Goal: Complete application form

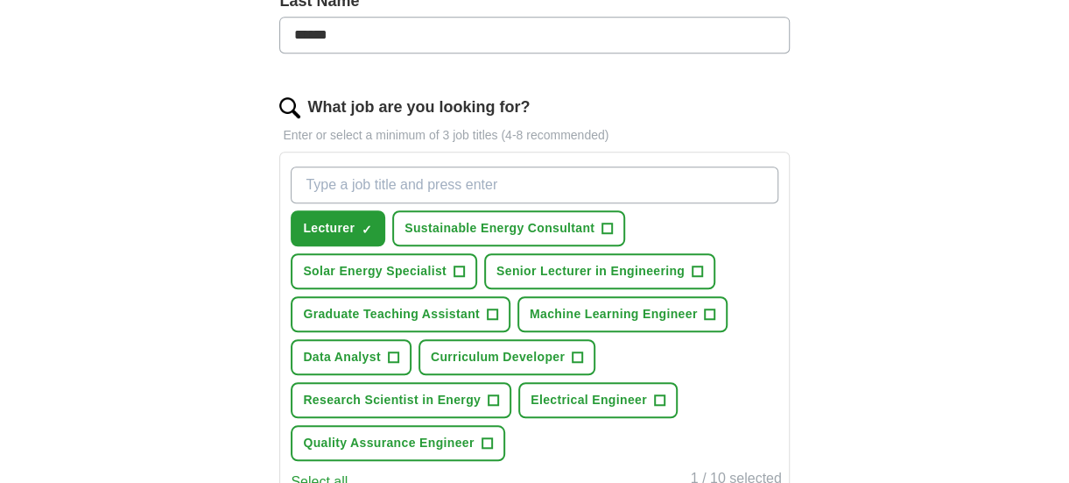
scroll to position [497, 0]
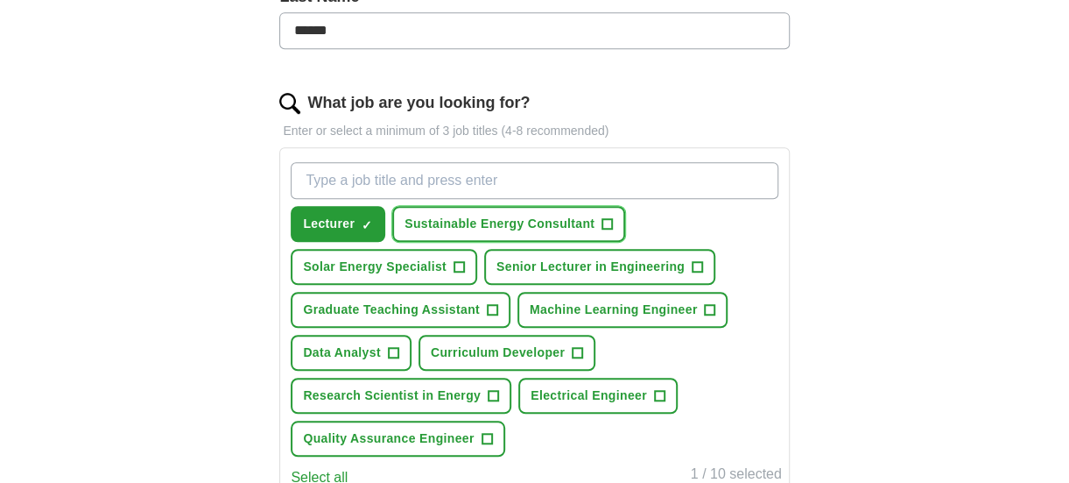
click at [459, 224] on span "Sustainable Energy Consultant" at bounding box center [500, 224] width 190 height 18
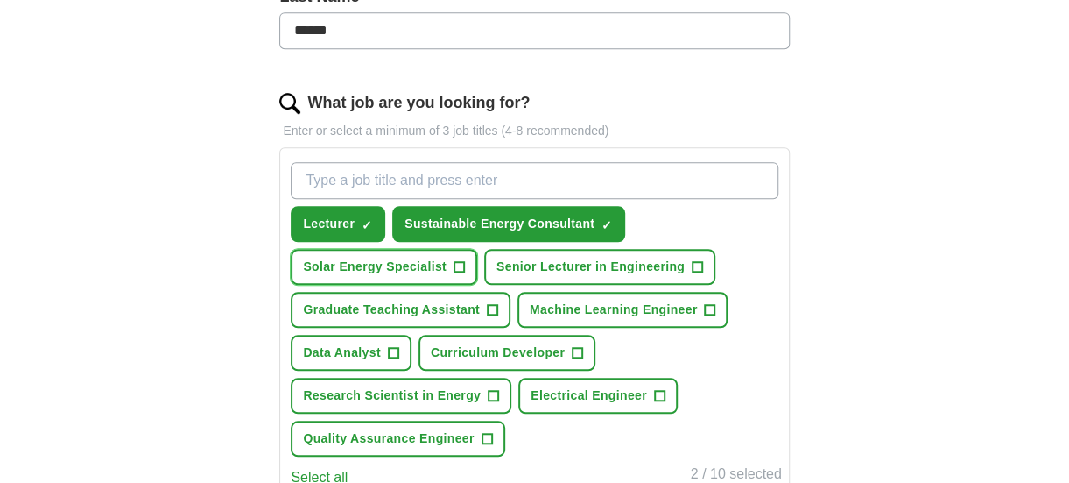
click at [388, 264] on span "Solar Energy Specialist" at bounding box center [375, 266] width 144 height 18
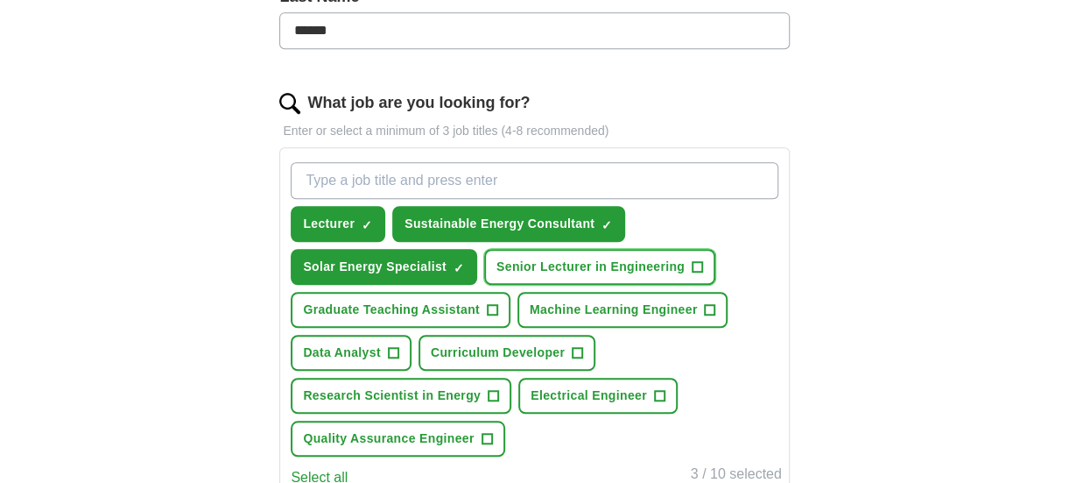
click at [540, 274] on button "Senior Lecturer in Engineering +" at bounding box center [599, 267] width 231 height 36
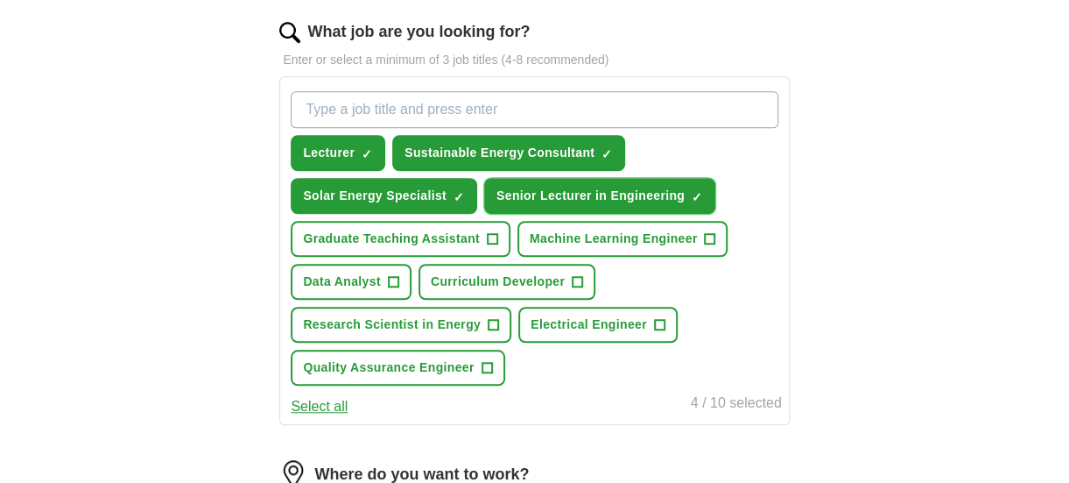
scroll to position [569, 0]
click at [384, 234] on span "Graduate Teaching Assistant" at bounding box center [391, 238] width 177 height 18
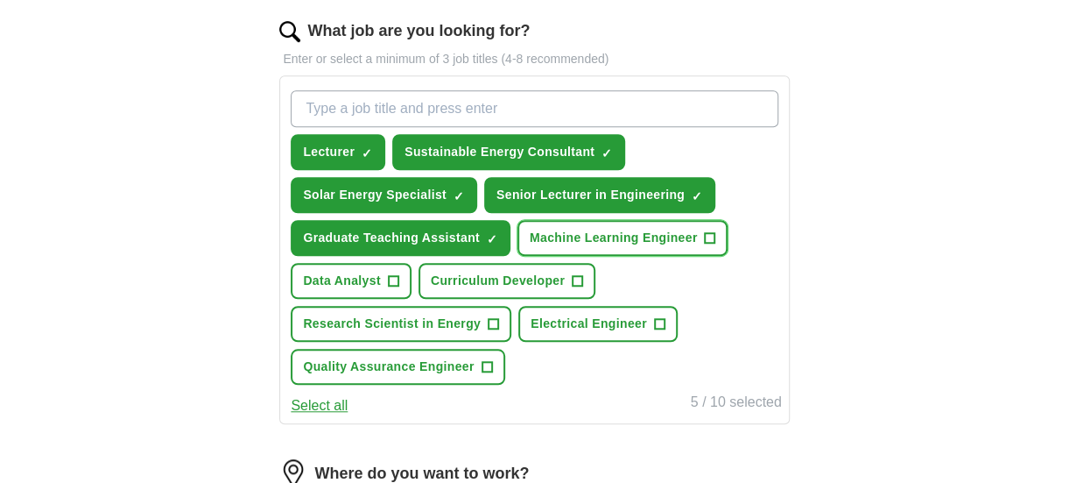
click at [597, 236] on span "Machine Learning Engineer" at bounding box center [614, 238] width 168 height 18
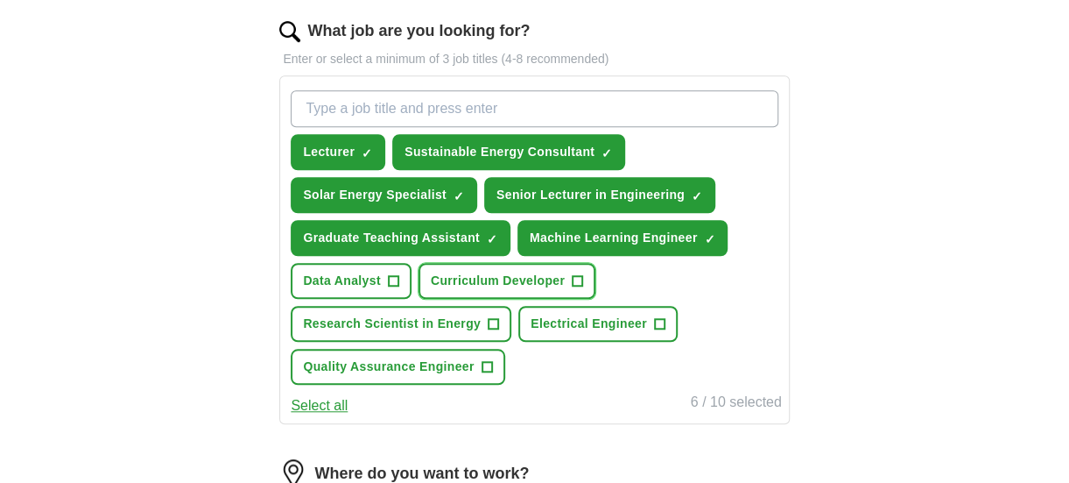
click at [450, 288] on button "Curriculum Developer +" at bounding box center [507, 281] width 177 height 36
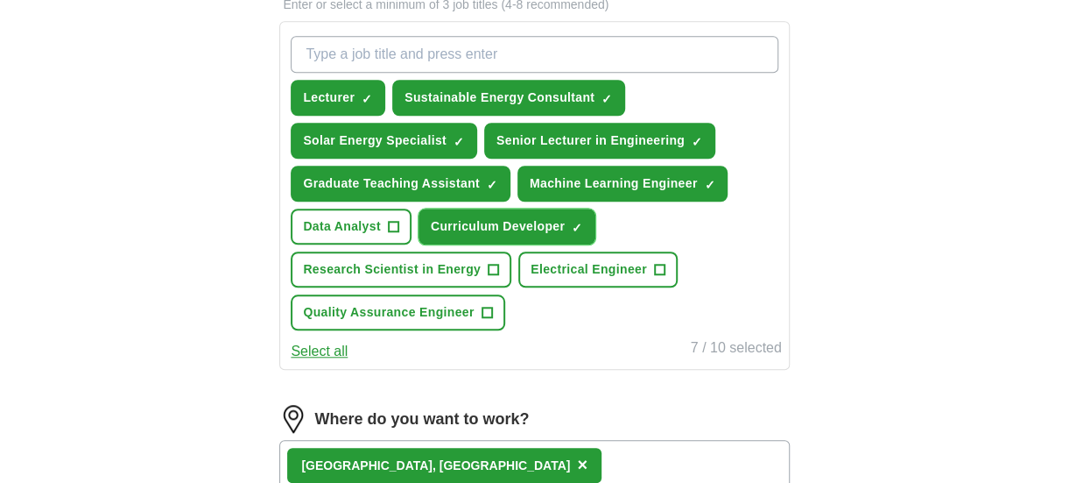
scroll to position [624, 0]
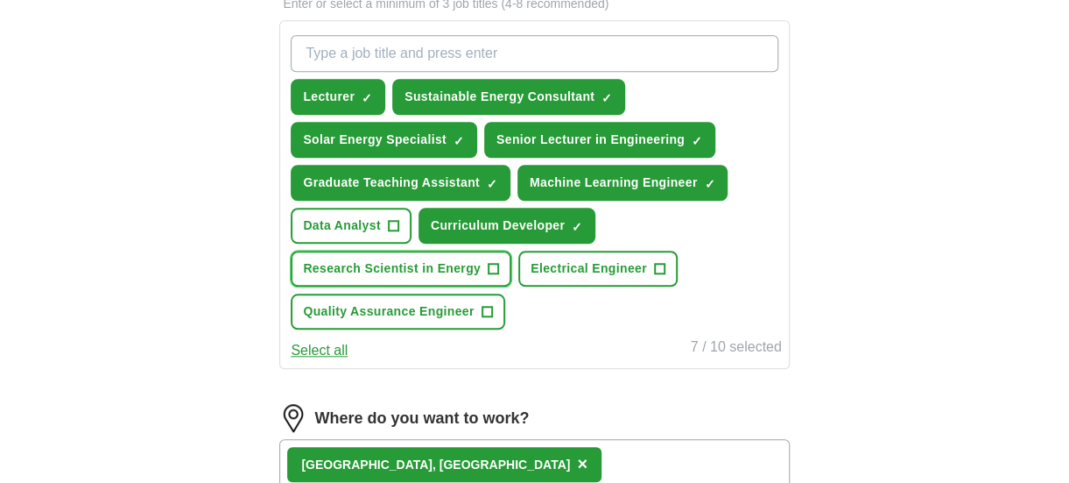
click at [440, 269] on span "Research Scientist in Energy" at bounding box center [392, 268] width 178 height 18
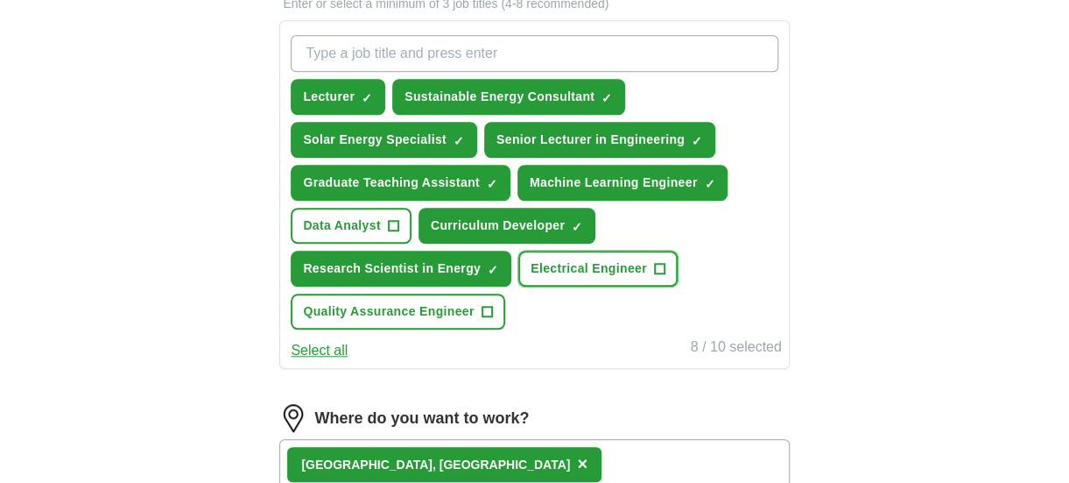
click at [564, 259] on span "Electrical Engineer" at bounding box center [589, 268] width 116 height 18
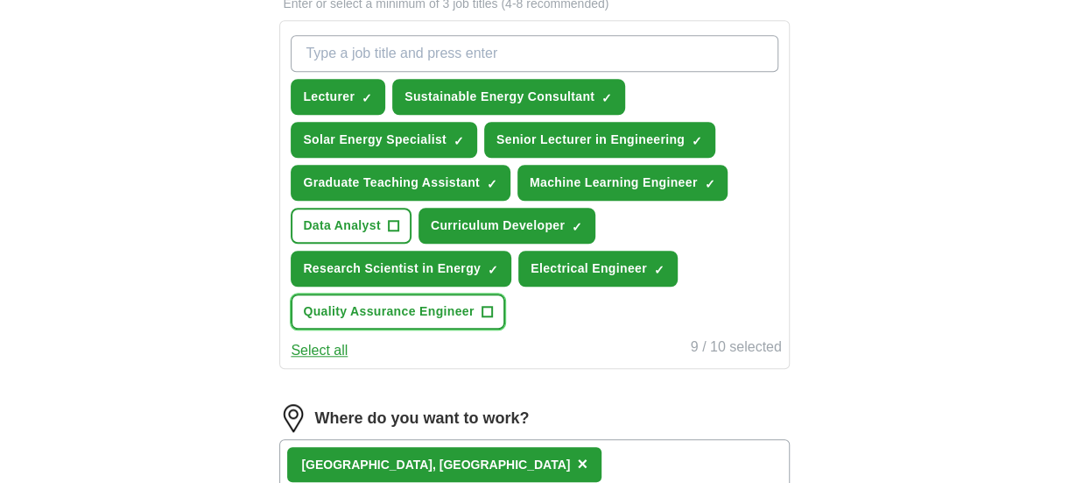
click at [401, 322] on button "Quality Assurance Engineer +" at bounding box center [398, 311] width 214 height 36
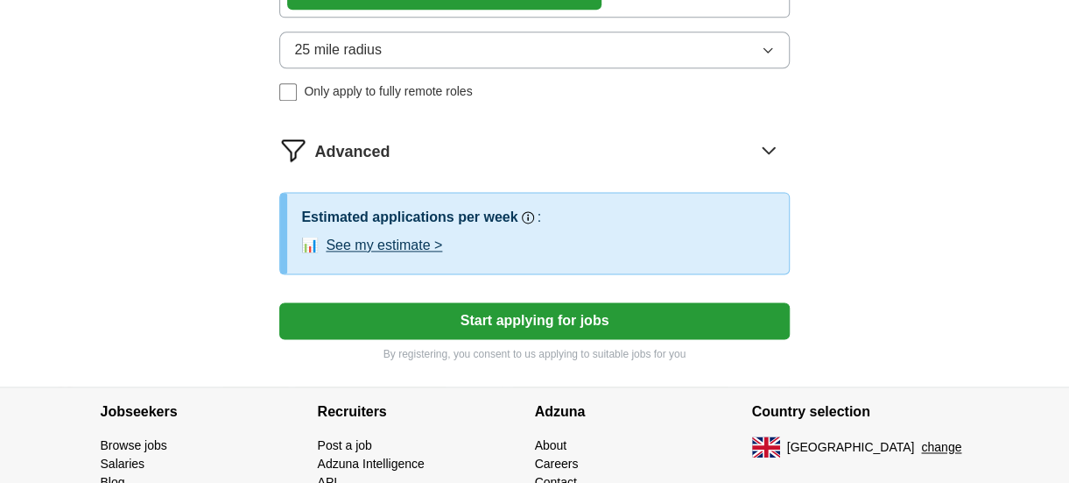
scroll to position [1097, 0]
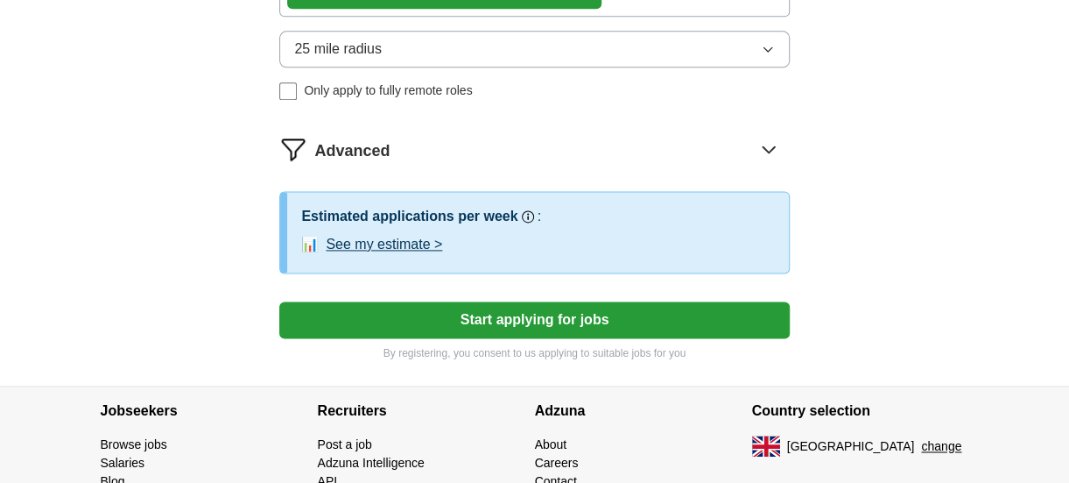
click at [500, 314] on button "Start applying for jobs" at bounding box center [534, 319] width 510 height 37
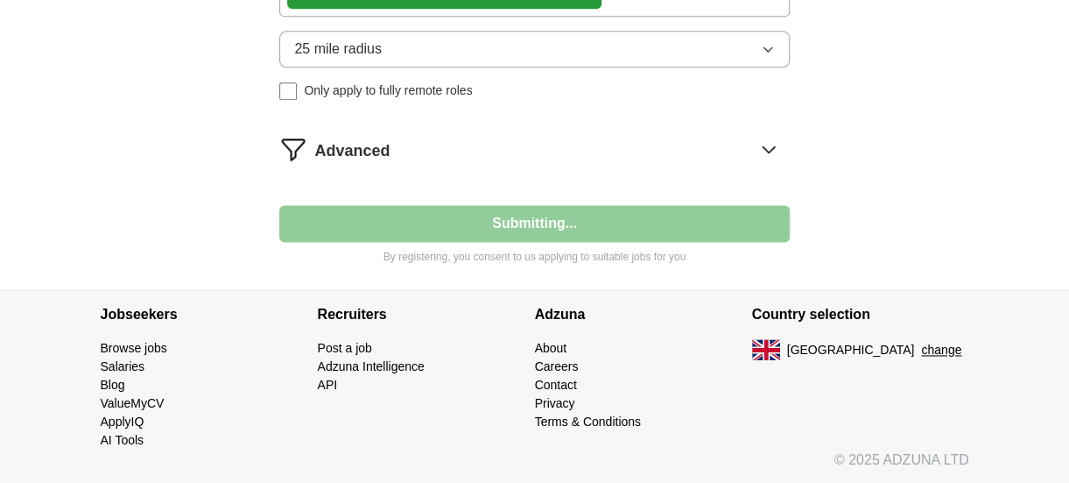
scroll to position [1094, 0]
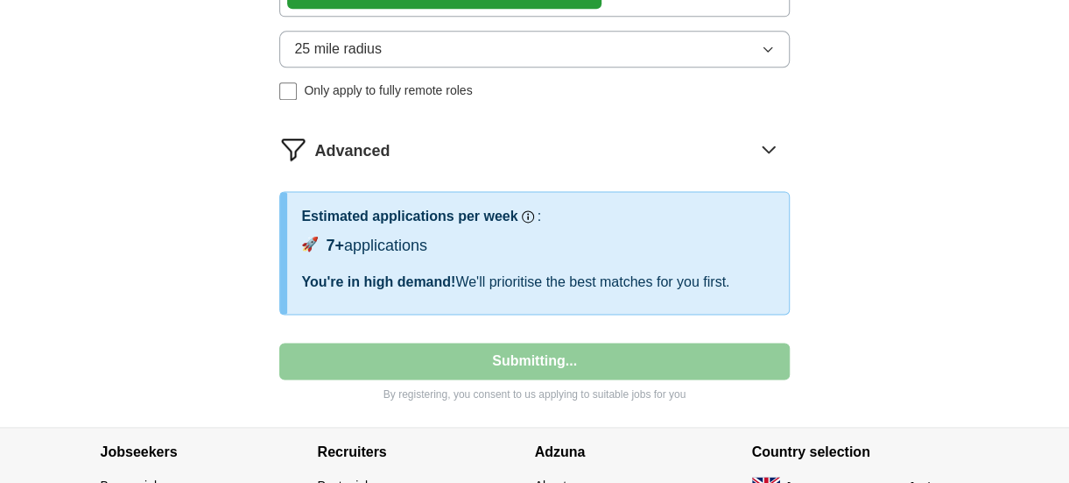
select select "**"
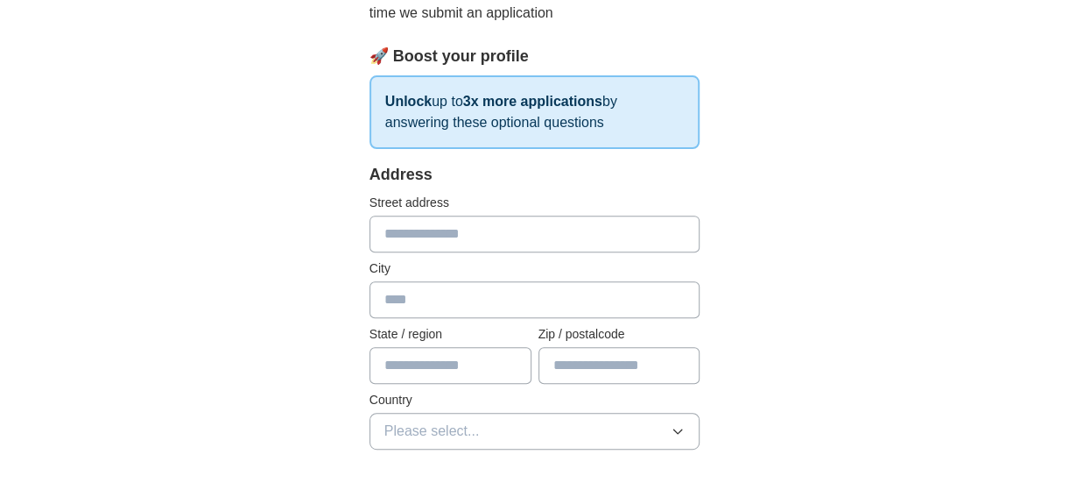
scroll to position [252, 0]
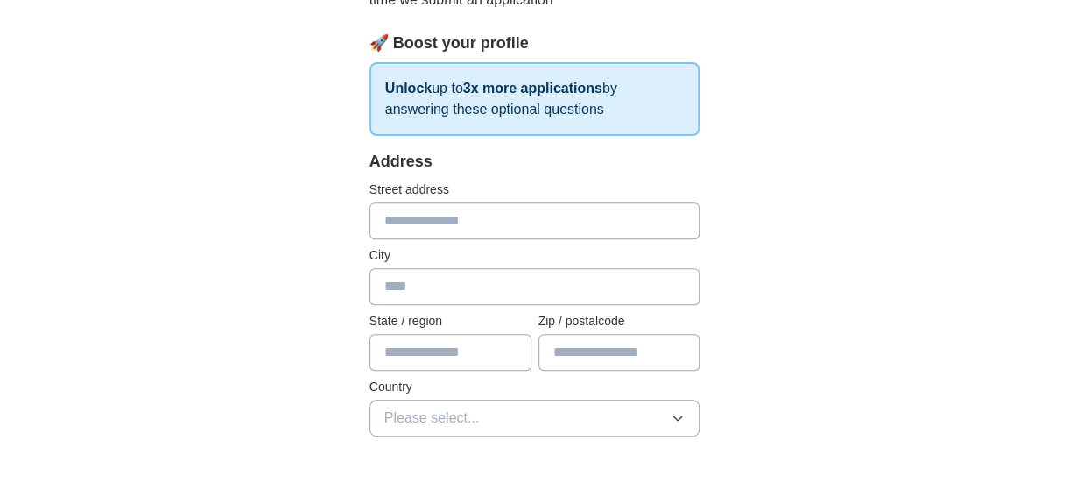
click at [436, 225] on input "text" at bounding box center [535, 220] width 331 height 37
type input "**********"
type input "******"
type input "*******"
type input "**********"
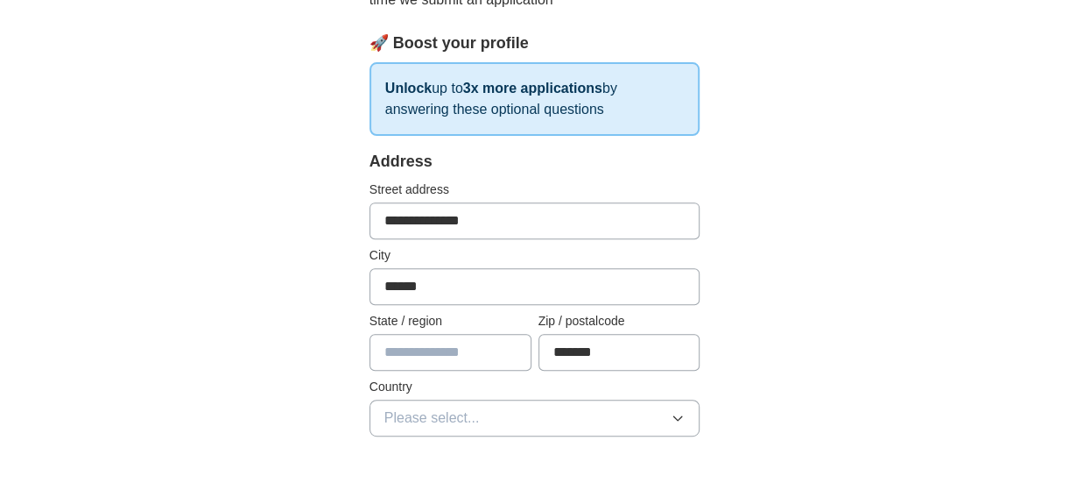
select select "**"
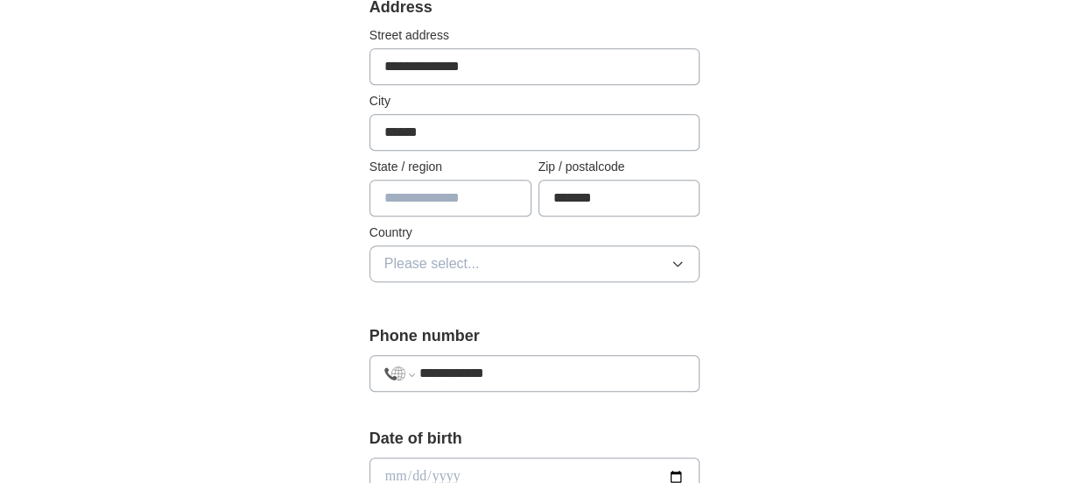
scroll to position [407, 0]
click at [440, 265] on span "Please select..." at bounding box center [431, 262] width 95 height 21
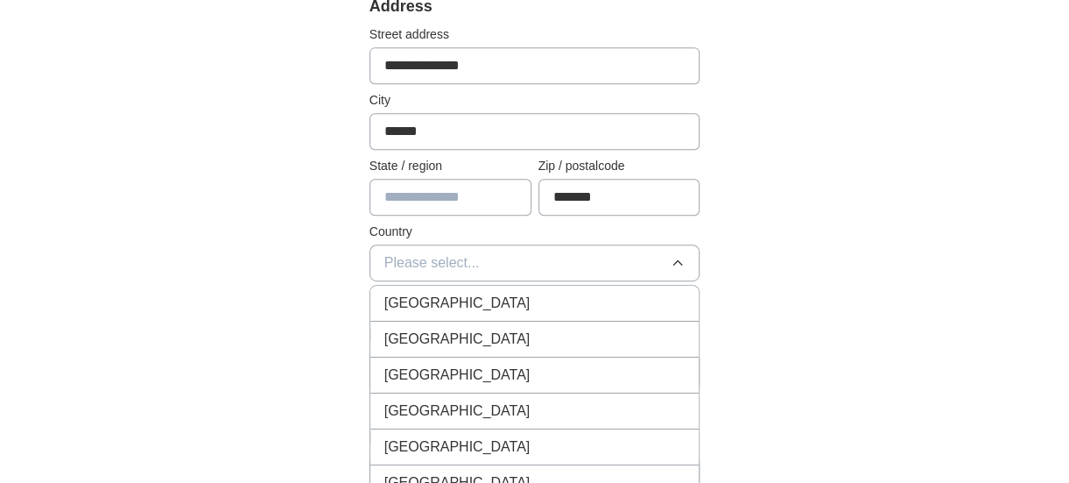
click at [452, 293] on span "[GEOGRAPHIC_DATA]" at bounding box center [457, 303] width 146 height 21
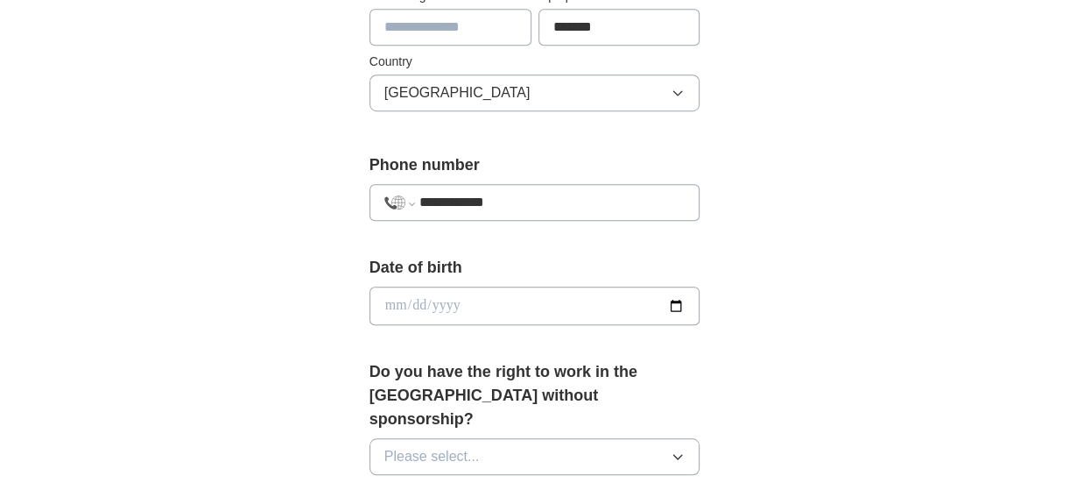
scroll to position [607, 0]
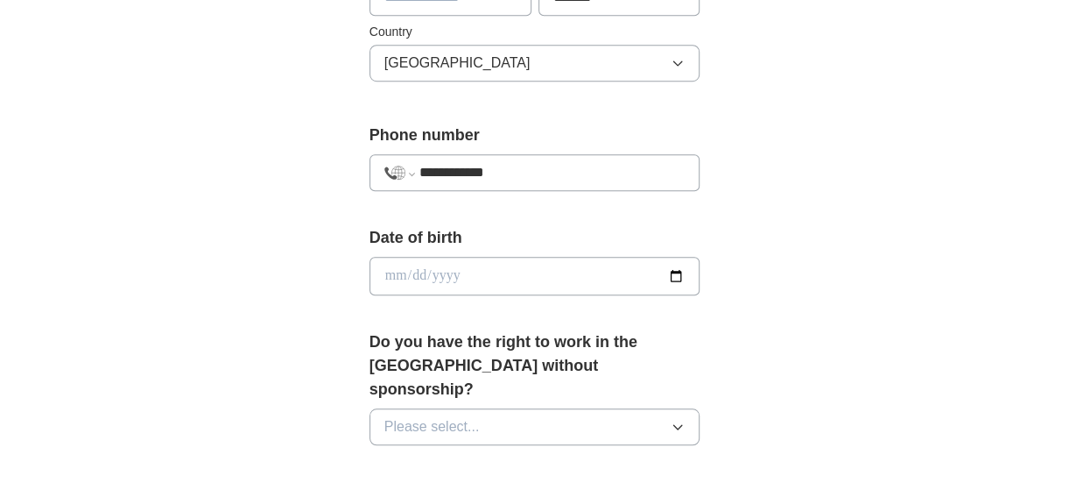
click at [454, 279] on input "date" at bounding box center [535, 276] width 331 height 39
click at [435, 279] on input "date" at bounding box center [535, 276] width 331 height 39
click at [673, 276] on input "date" at bounding box center [535, 276] width 331 height 39
click at [459, 272] on input "**********" at bounding box center [535, 276] width 331 height 39
click at [451, 265] on input "**********" at bounding box center [535, 276] width 331 height 39
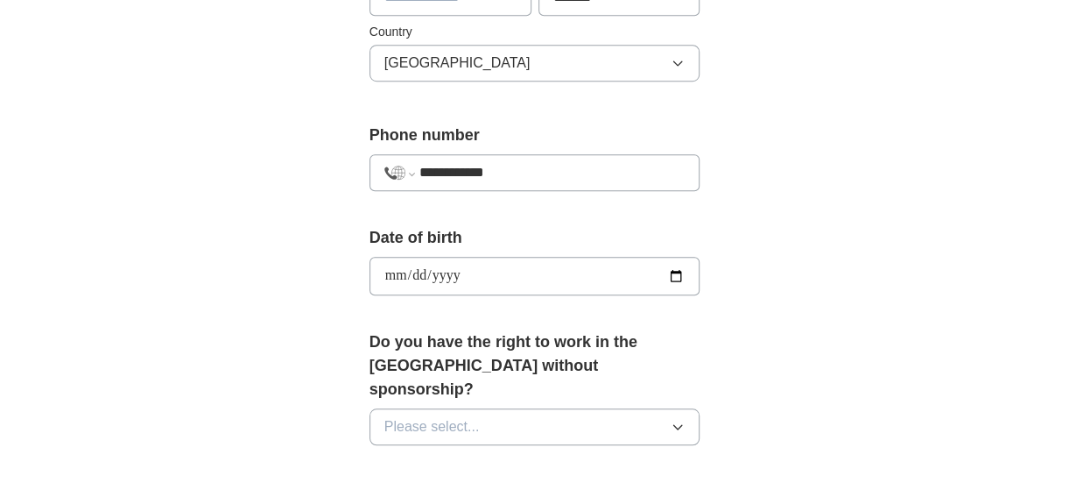
type input "**********"
click at [488, 330] on label "Do you have the right to work in the [GEOGRAPHIC_DATA] without sponsorship?" at bounding box center [535, 365] width 331 height 71
click at [673, 420] on icon "button" at bounding box center [678, 427] width 14 height 14
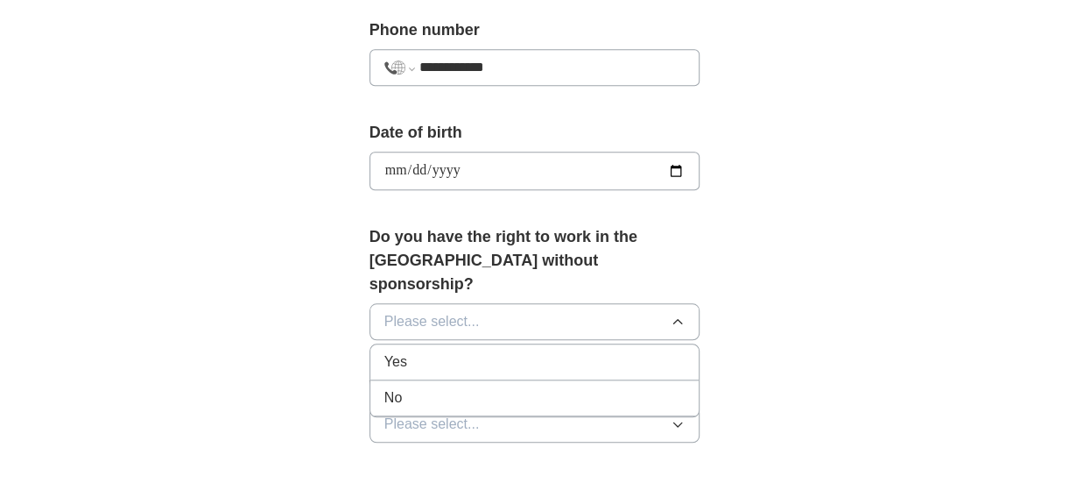
scroll to position [713, 0]
click at [568, 302] on button "Please select..." at bounding box center [535, 320] width 331 height 37
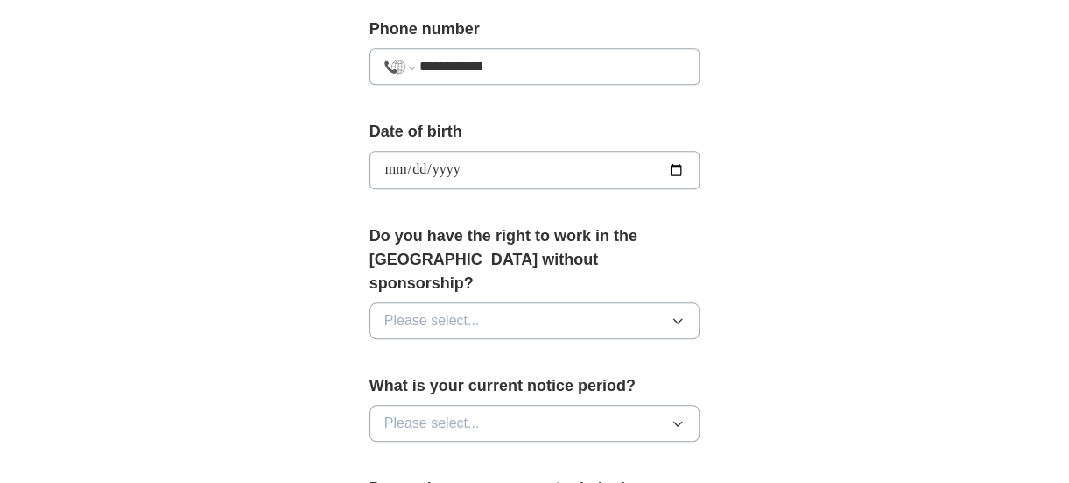
click at [568, 302] on button "Please select..." at bounding box center [535, 320] width 331 height 37
click at [672, 314] on icon "button" at bounding box center [678, 321] width 14 height 14
click at [678, 314] on icon "button" at bounding box center [678, 321] width 14 height 14
click at [531, 350] on div "Yes" at bounding box center [534, 360] width 301 height 21
click at [674, 416] on icon "button" at bounding box center [678, 423] width 14 height 14
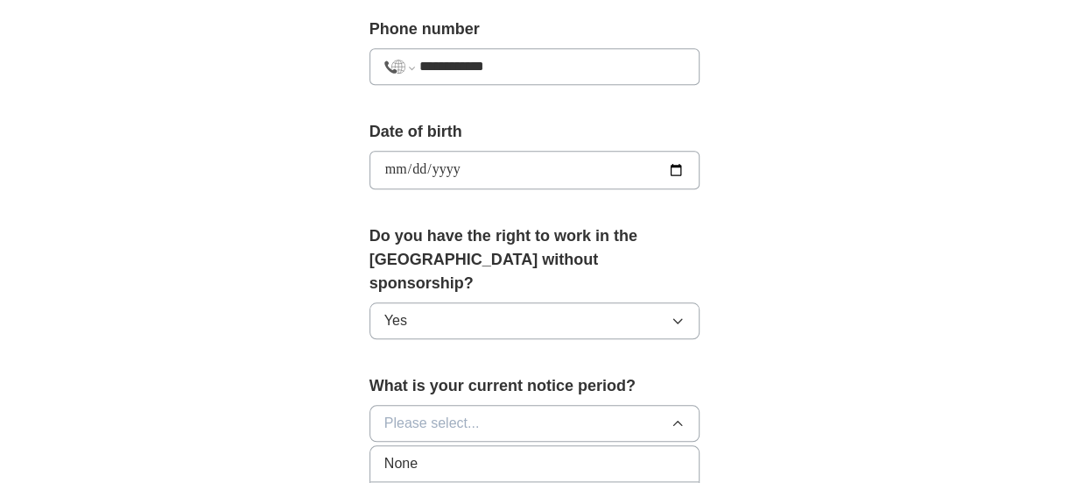
click at [554, 453] on div "None" at bounding box center [534, 463] width 301 height 21
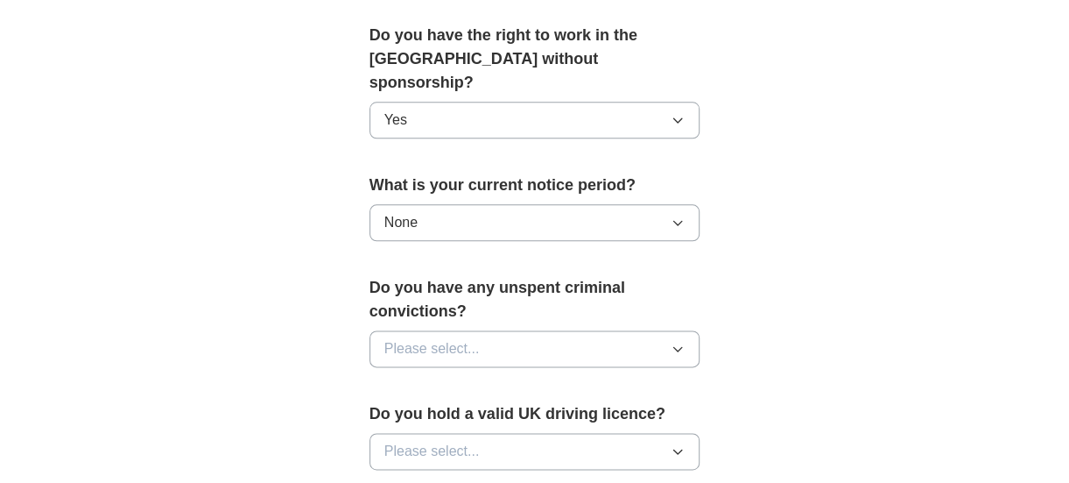
scroll to position [914, 0]
click at [680, 329] on button "Please select..." at bounding box center [535, 347] width 331 height 37
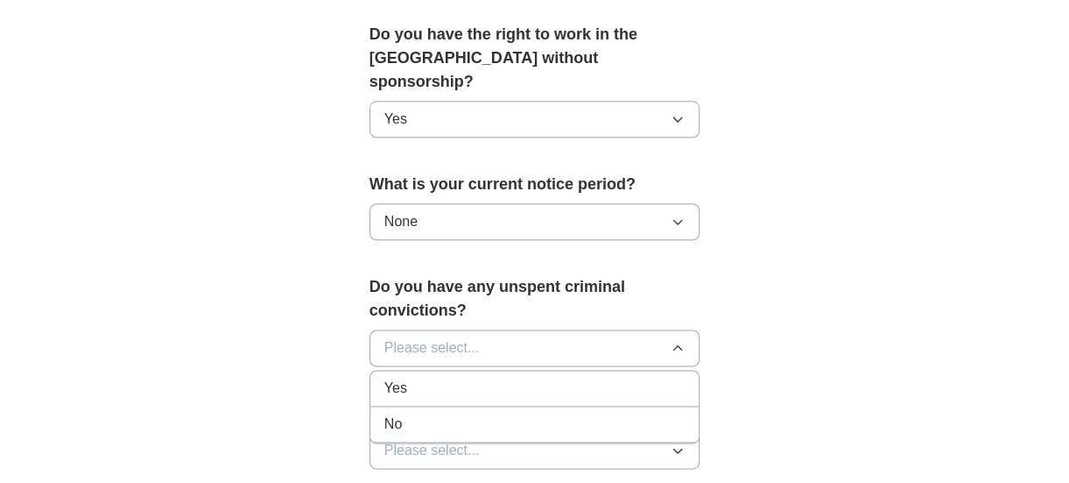
click at [547, 413] on div "No" at bounding box center [534, 423] width 301 height 21
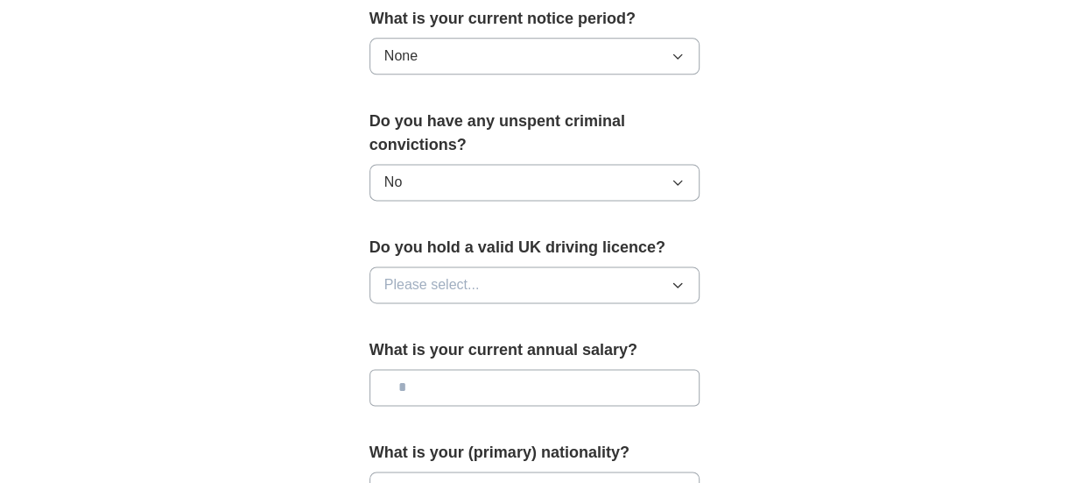
scroll to position [1081, 0]
click at [676, 277] on icon "button" at bounding box center [678, 284] width 14 height 14
click at [420, 314] on div "Yes" at bounding box center [534, 324] width 301 height 21
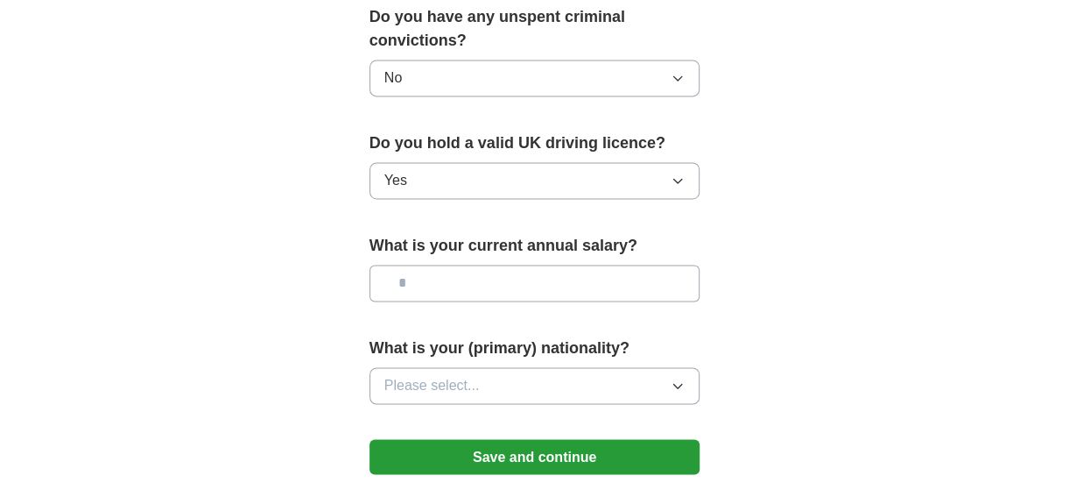
scroll to position [1196, 0]
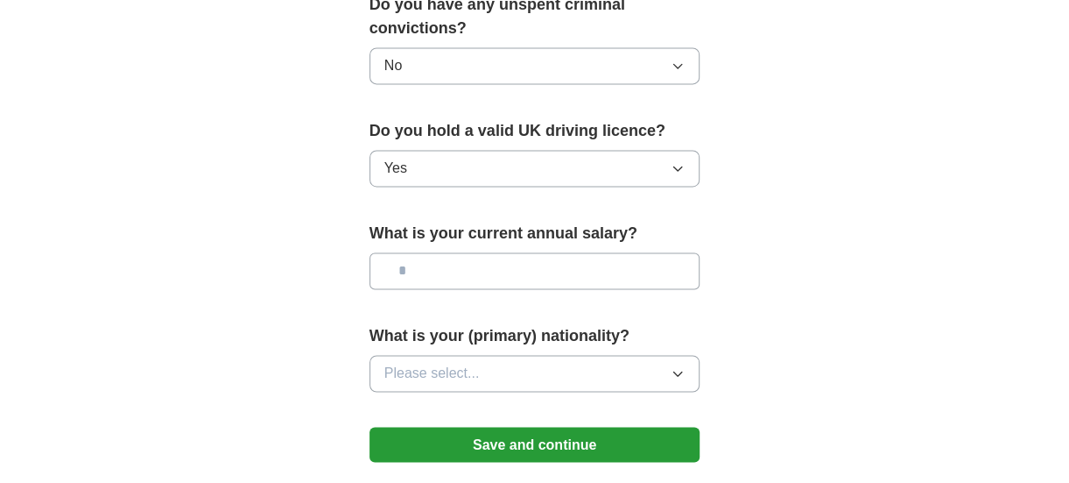
click at [487, 264] on div "What is your current annual salary?" at bounding box center [535, 262] width 331 height 81
click at [450, 252] on input "text" at bounding box center [535, 270] width 331 height 37
type input "*******"
click at [677, 366] on icon "button" at bounding box center [678, 373] width 14 height 14
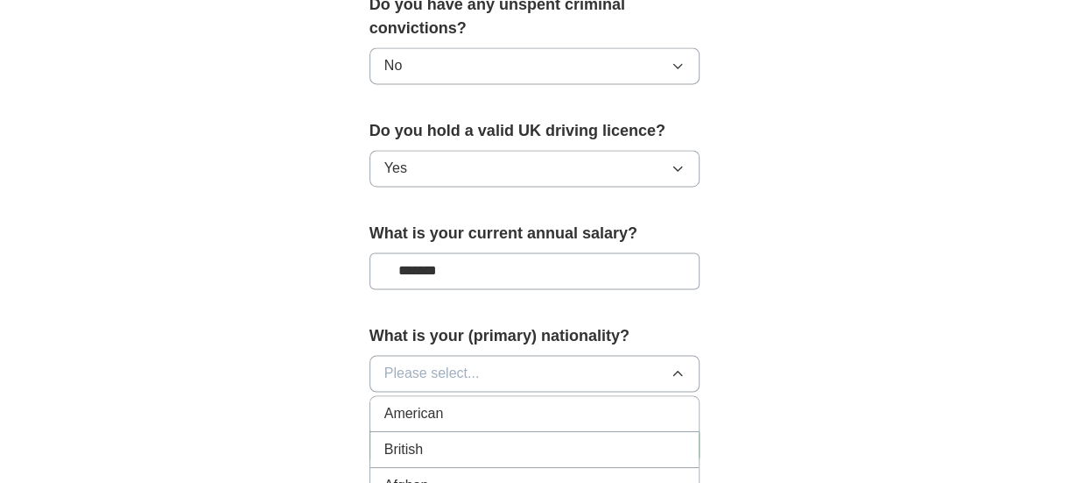
click at [677, 366] on icon "button" at bounding box center [678, 373] width 14 height 14
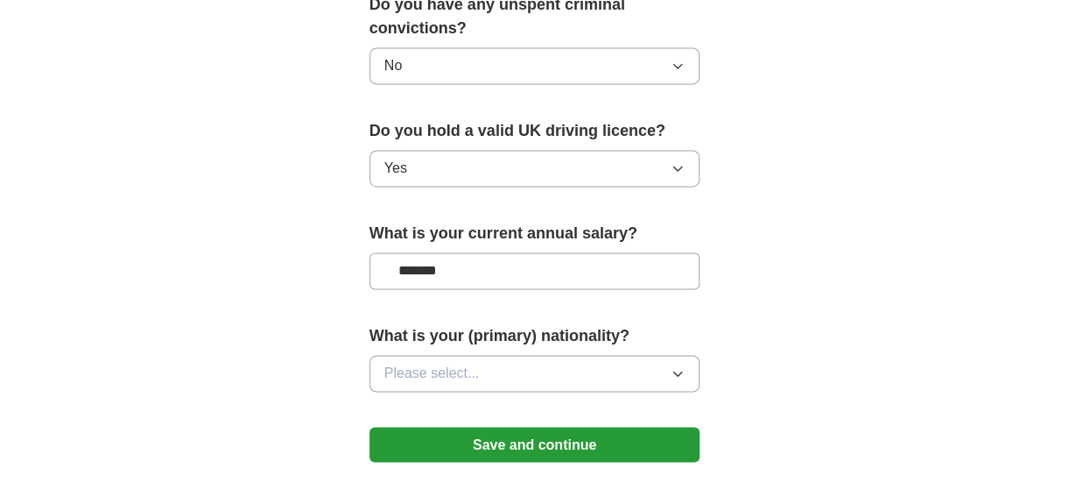
click at [427, 363] on span "Please select..." at bounding box center [431, 373] width 95 height 21
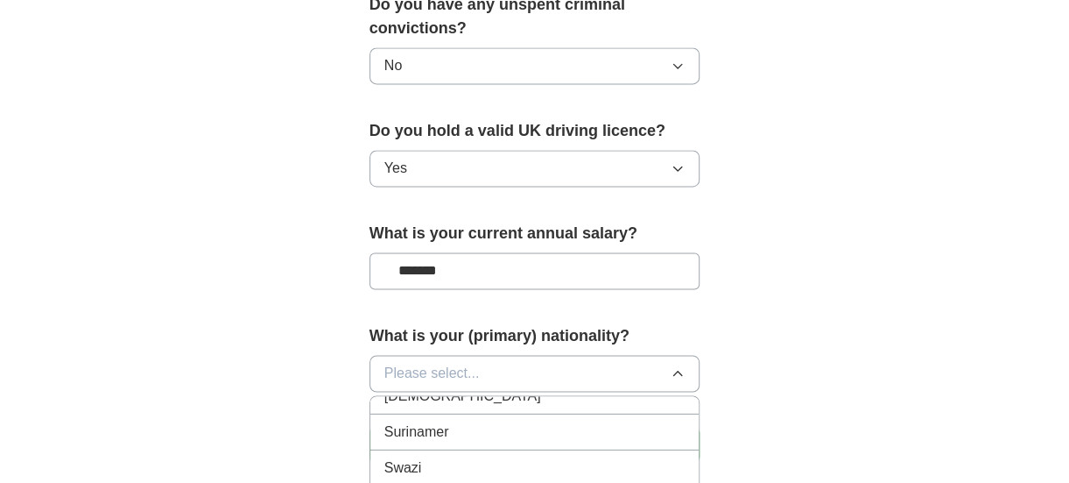
scroll to position [6005, 0]
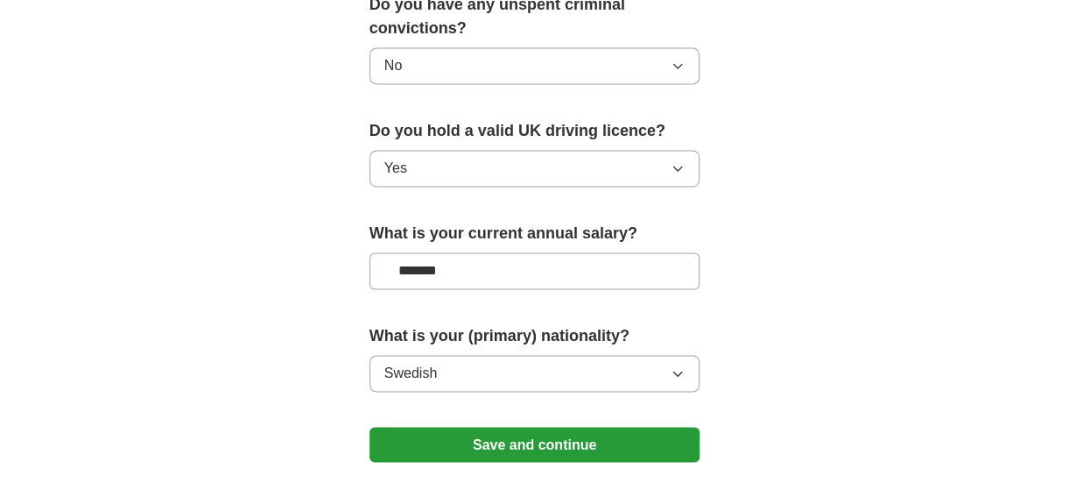
click at [524, 427] on button "Save and continue" at bounding box center [535, 444] width 331 height 35
